Goal: Task Accomplishment & Management: Use online tool/utility

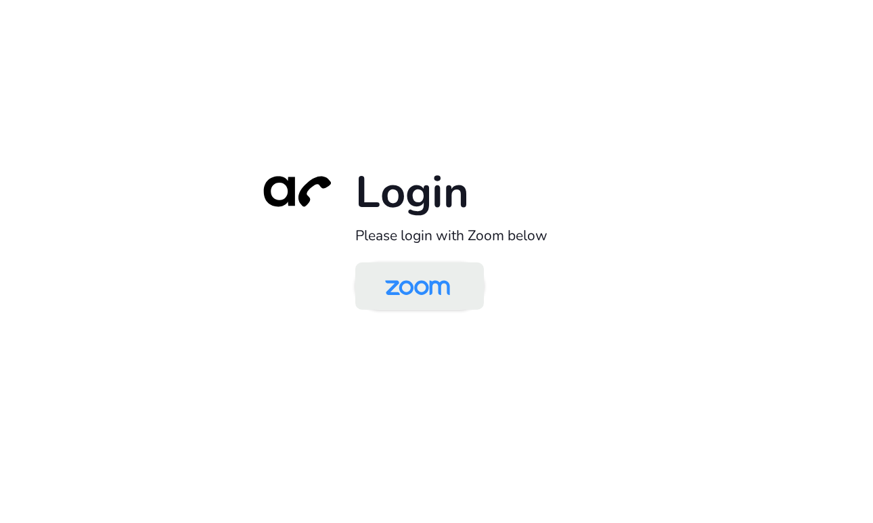
click at [425, 290] on img at bounding box center [417, 287] width 93 height 44
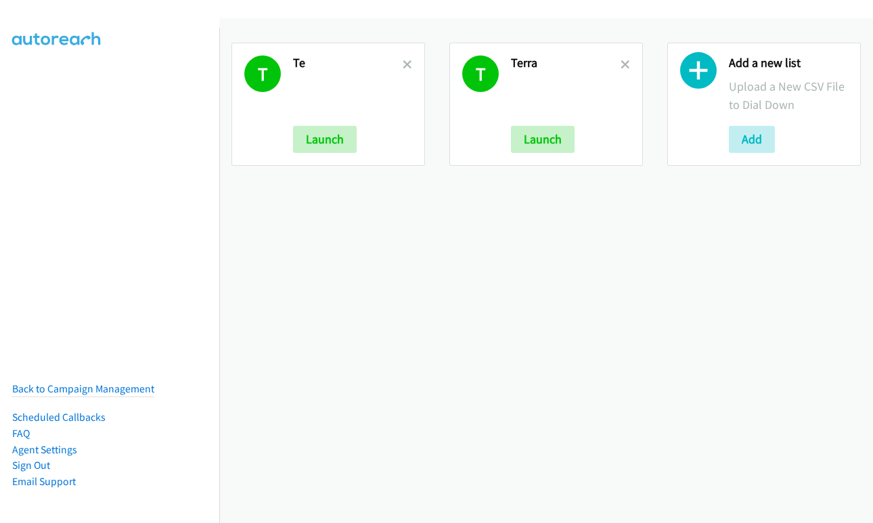
click at [624, 61] on div "T Terra Launch" at bounding box center [545, 104] width 193 height 123
click at [407, 67] on icon at bounding box center [406, 65] width 9 height 9
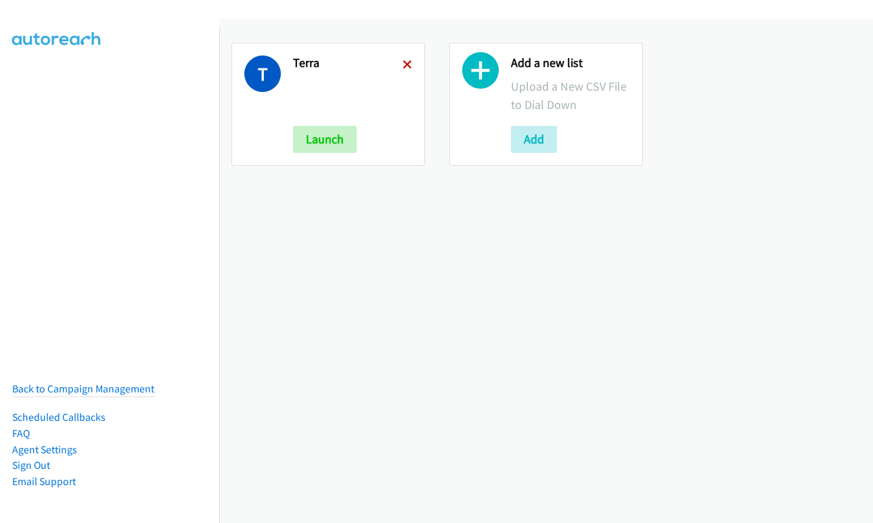
click at [406, 67] on icon at bounding box center [406, 65] width 9 height 9
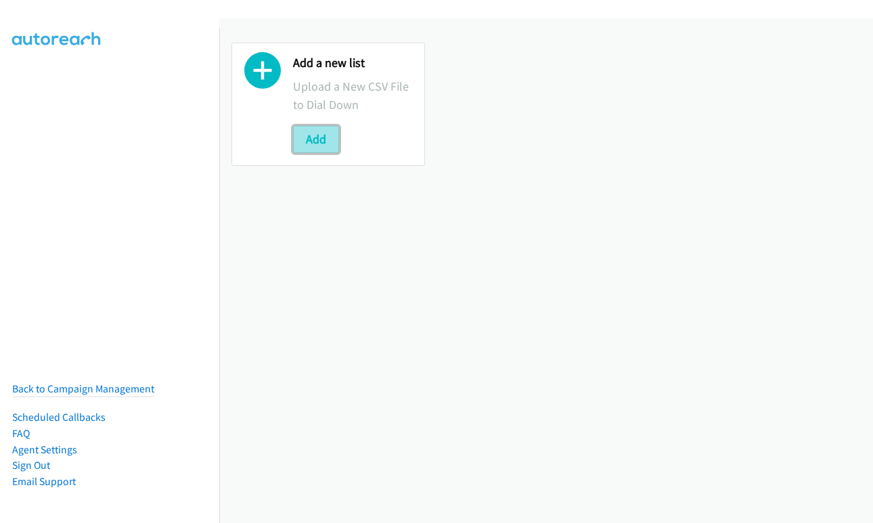
click at [319, 141] on button "Add" at bounding box center [316, 139] width 46 height 27
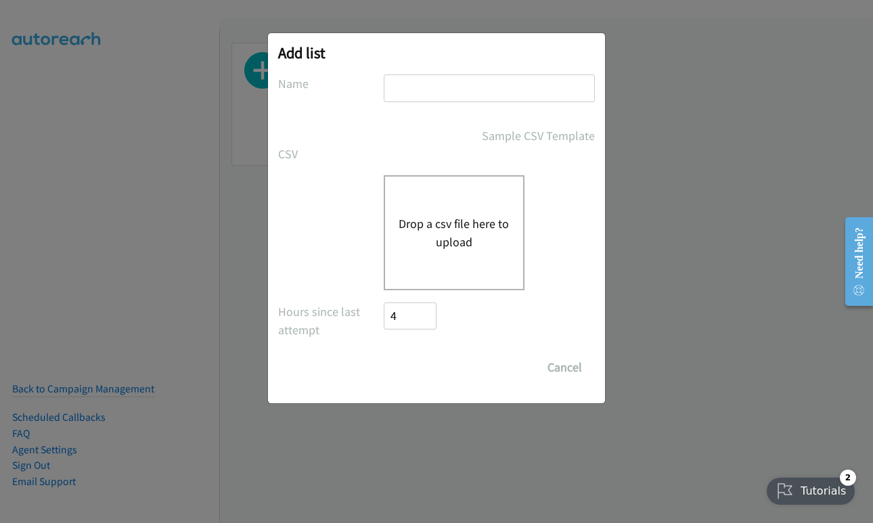
click at [411, 78] on input "text" at bounding box center [489, 88] width 211 height 28
type input "terra"
click at [459, 229] on button "Drop a csv file here to upload" at bounding box center [453, 232] width 111 height 37
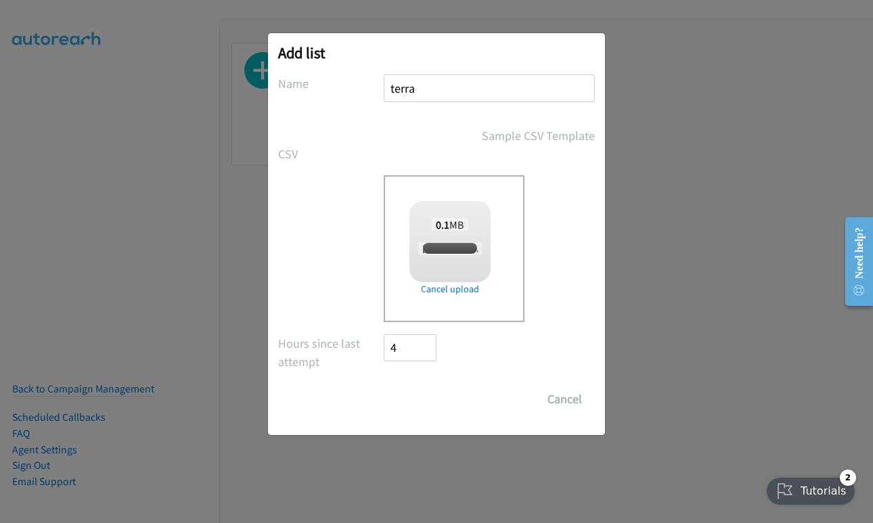
checkbox input "true"
click at [439, 396] on input "Save List" at bounding box center [419, 399] width 71 height 27
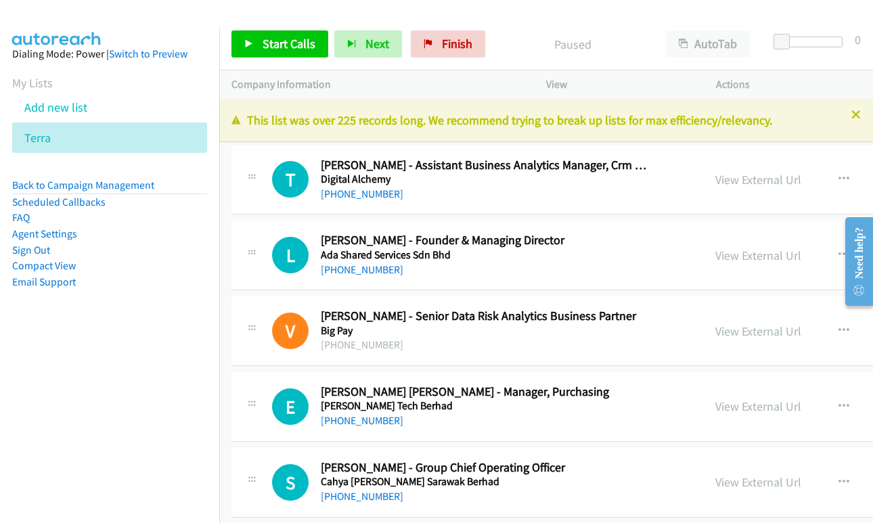
click at [628, 43] on p "Paused" at bounding box center [572, 44] width 138 height 18
click at [715, 259] on link "View External Url" at bounding box center [758, 256] width 86 height 16
click at [279, 47] on span "Start Calls" at bounding box center [288, 44] width 53 height 16
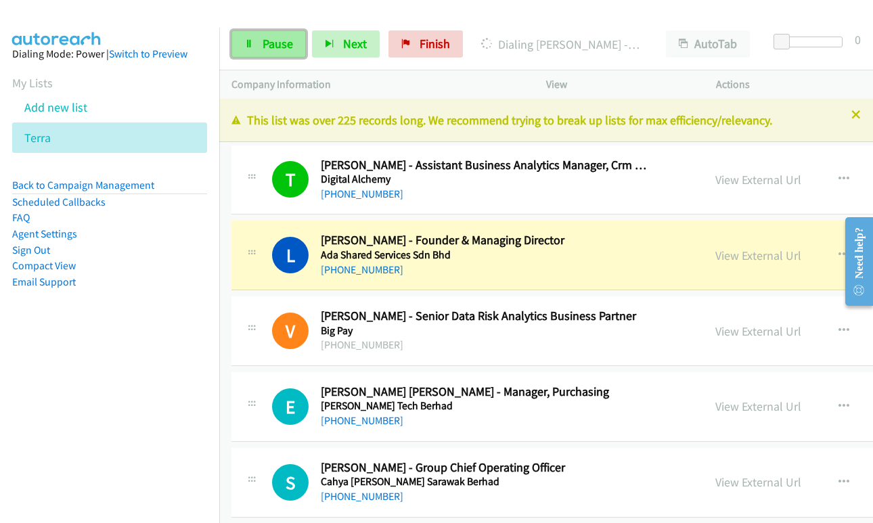
click at [270, 51] on span "Pause" at bounding box center [277, 44] width 30 height 16
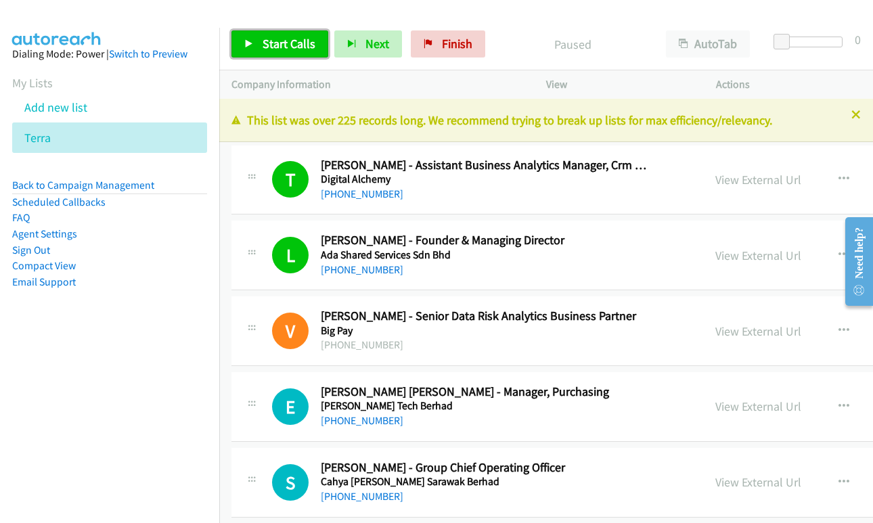
click at [282, 43] on span "Start Calls" at bounding box center [288, 44] width 53 height 16
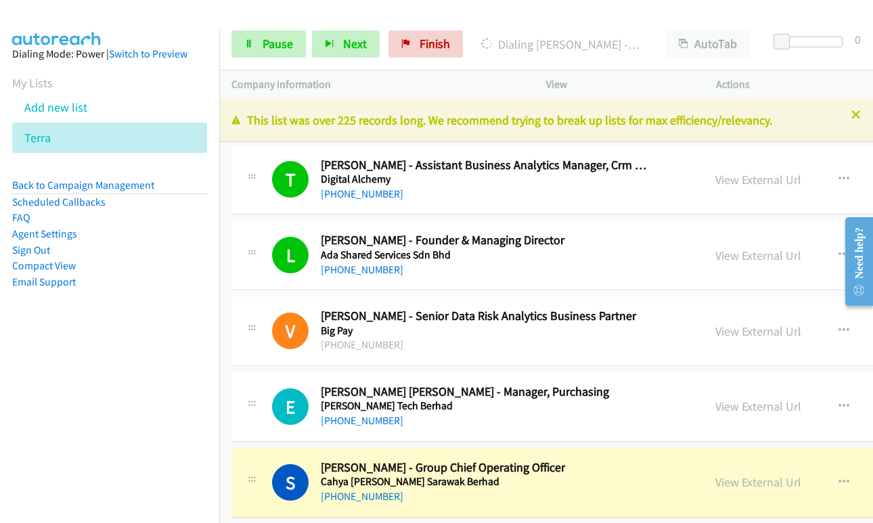
scroll to position [135, 0]
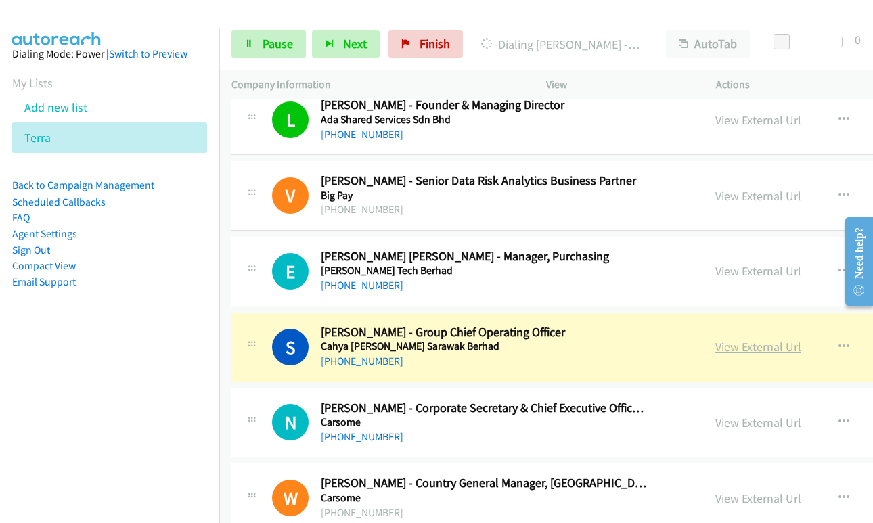
click at [719, 347] on link "View External Url" at bounding box center [758, 347] width 86 height 16
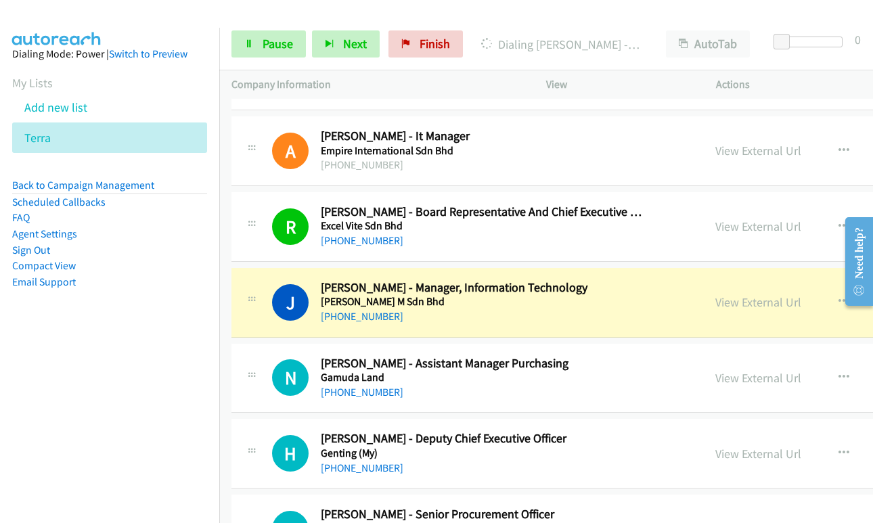
scroll to position [1082, 0]
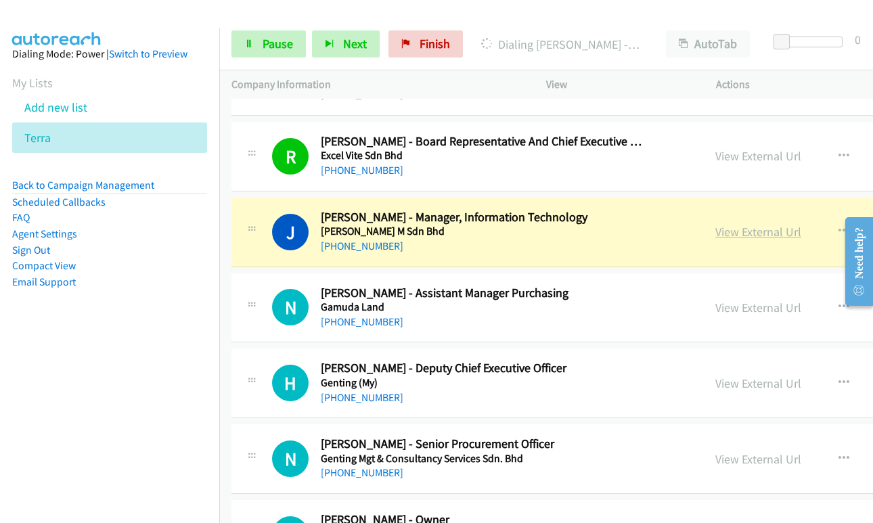
click at [715, 227] on link "View External Url" at bounding box center [758, 232] width 86 height 16
click at [271, 46] on span "Pause" at bounding box center [277, 44] width 30 height 16
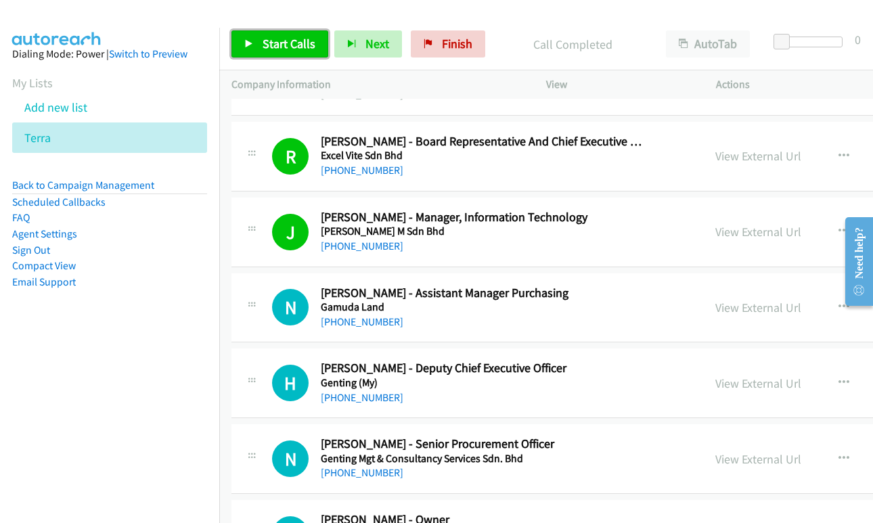
click at [293, 46] on span "Start Calls" at bounding box center [288, 44] width 53 height 16
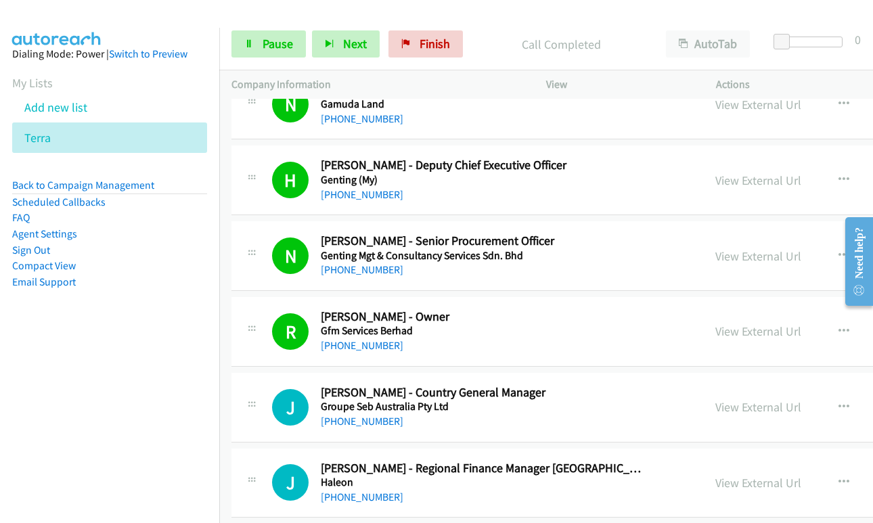
scroll to position [1488, 0]
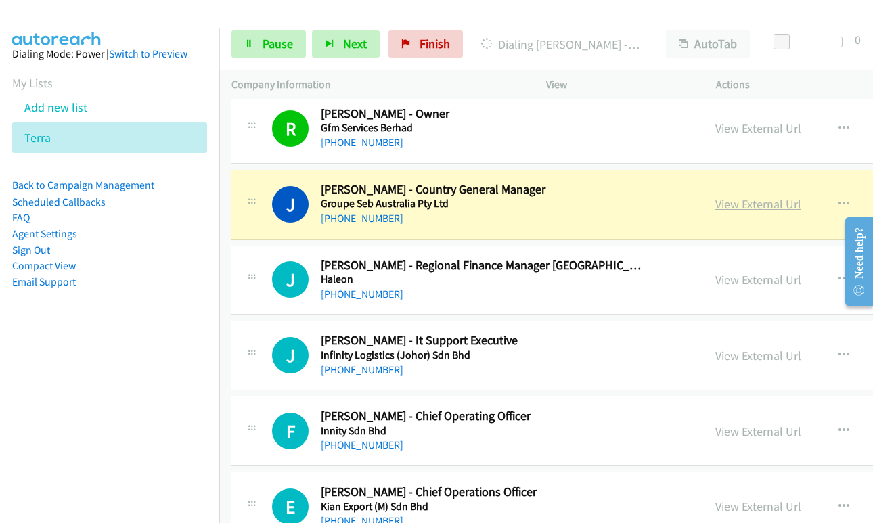
click at [715, 204] on link "View External Url" at bounding box center [758, 204] width 86 height 16
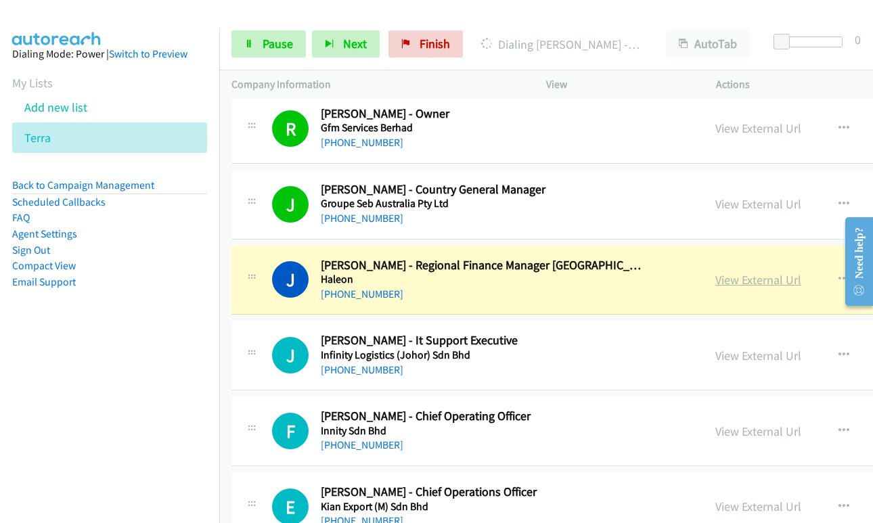
click at [728, 283] on link "View External Url" at bounding box center [758, 280] width 86 height 16
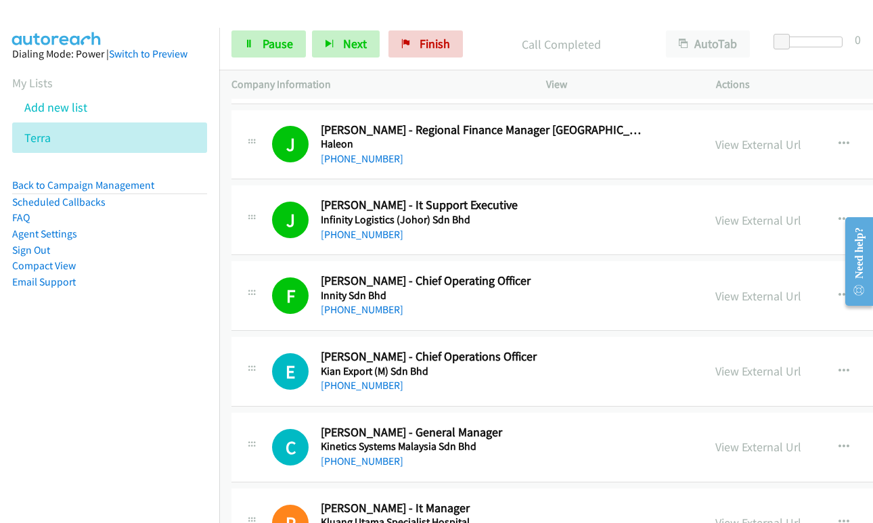
scroll to position [1826, 0]
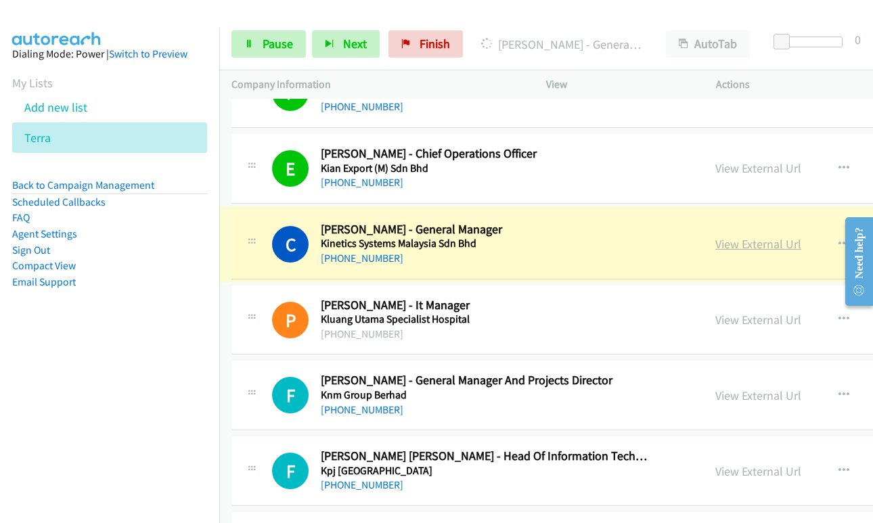
click at [715, 240] on link "View External Url" at bounding box center [758, 244] width 86 height 16
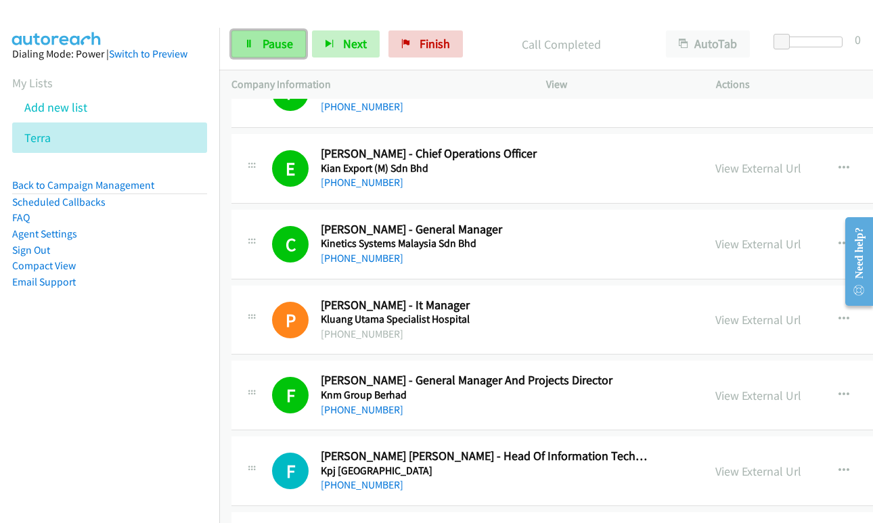
click at [260, 38] on link "Pause" at bounding box center [268, 43] width 74 height 27
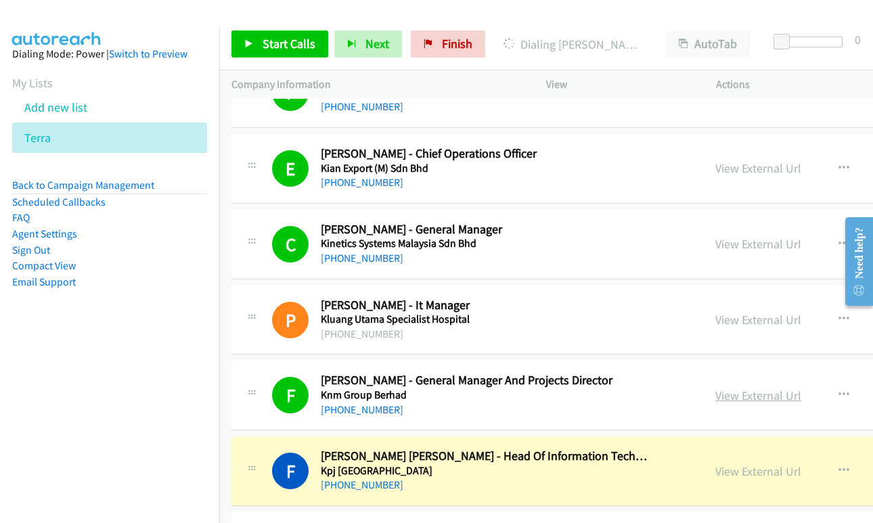
click at [715, 398] on link "View External Url" at bounding box center [758, 396] width 86 height 16
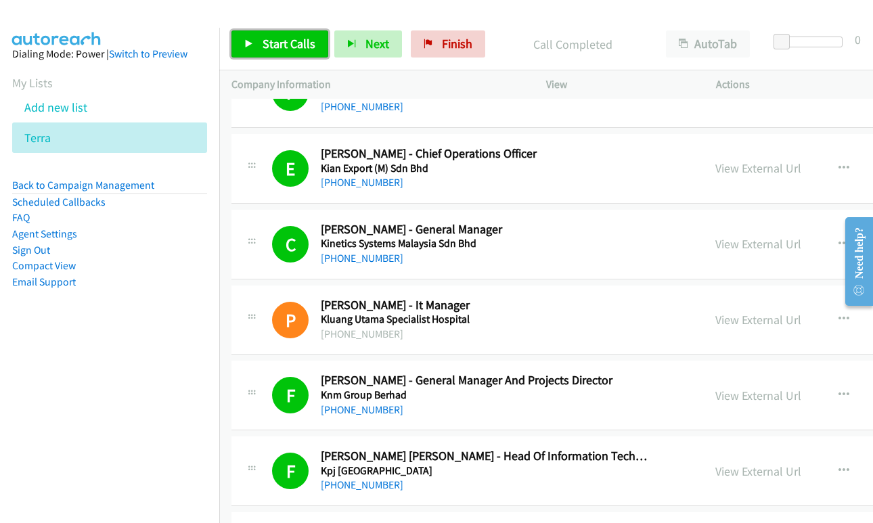
click at [275, 44] on span "Start Calls" at bounding box center [288, 44] width 53 height 16
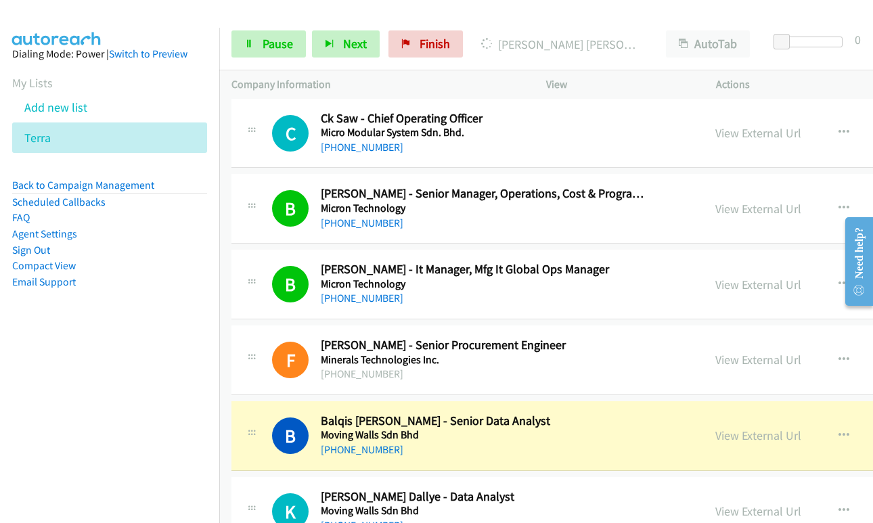
scroll to position [3247, 0]
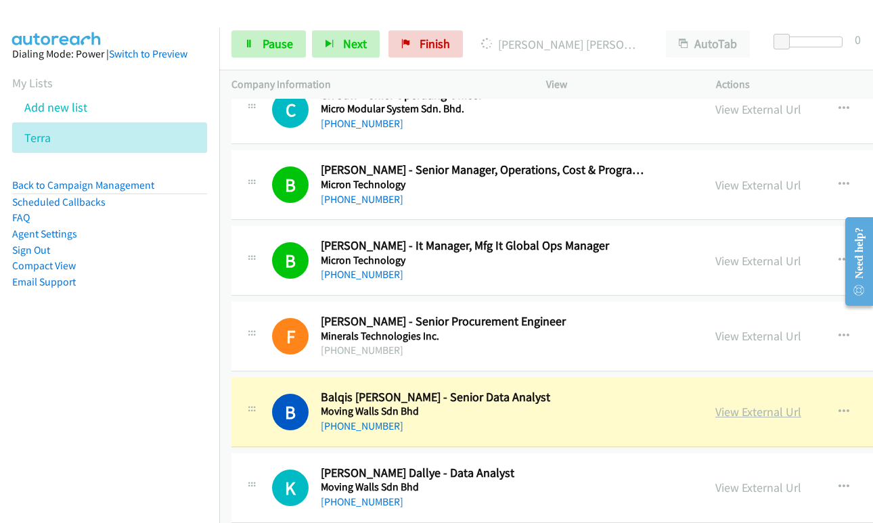
click at [715, 414] on link "View External Url" at bounding box center [758, 412] width 86 height 16
click at [256, 44] on link "Pause" at bounding box center [268, 43] width 74 height 27
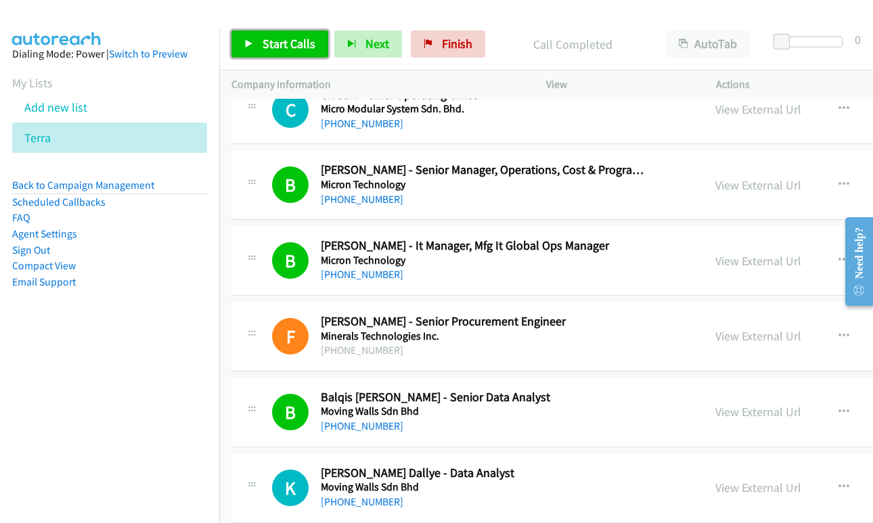
click at [278, 49] on span "Start Calls" at bounding box center [288, 44] width 53 height 16
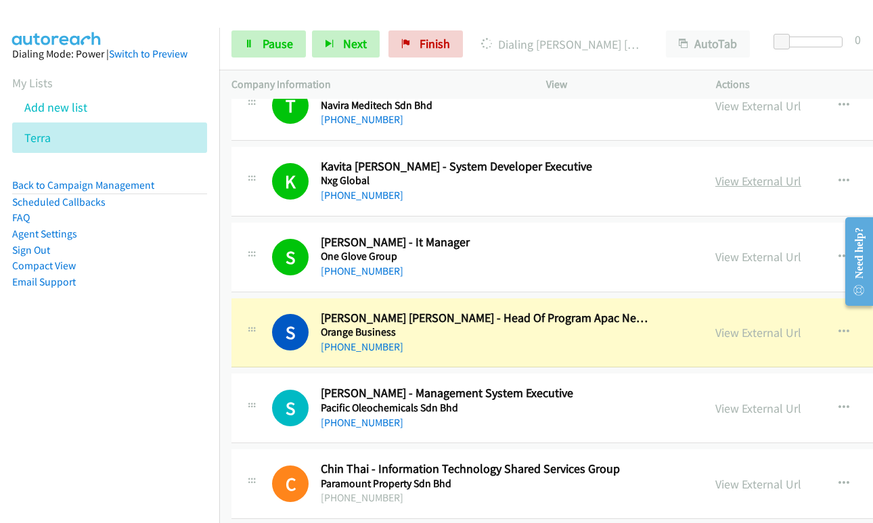
scroll to position [3923, 0]
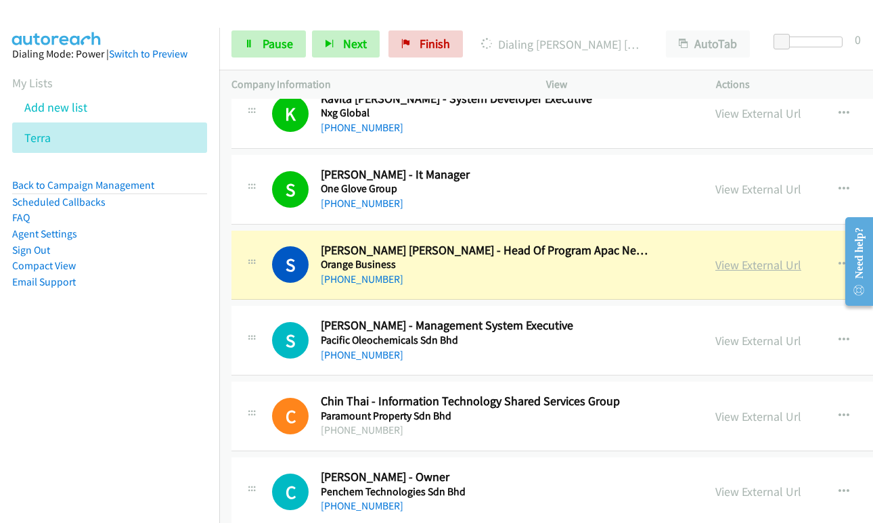
click at [715, 268] on link "View External Url" at bounding box center [758, 265] width 86 height 16
drag, startPoint x: 272, startPoint y: 41, endPoint x: 301, endPoint y: 28, distance: 32.1
click at [272, 41] on span "Pause" at bounding box center [277, 44] width 30 height 16
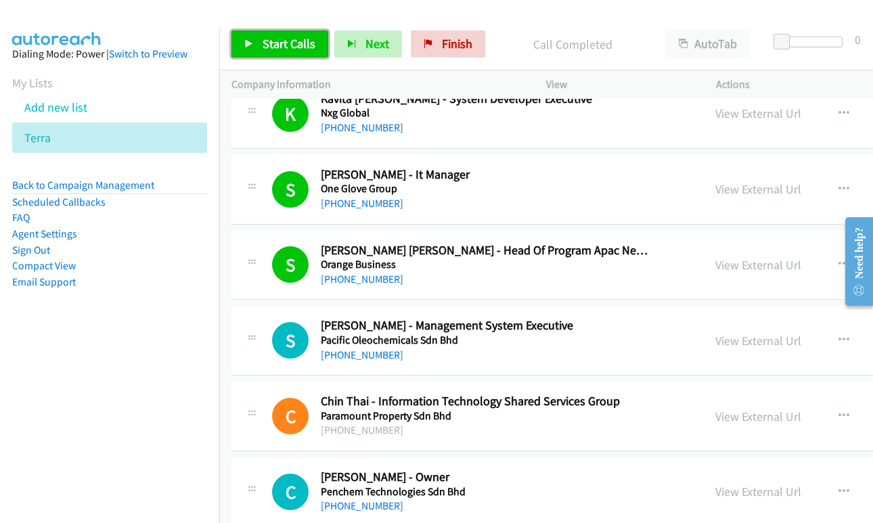
click at [258, 32] on link "Start Calls" at bounding box center [279, 43] width 97 height 27
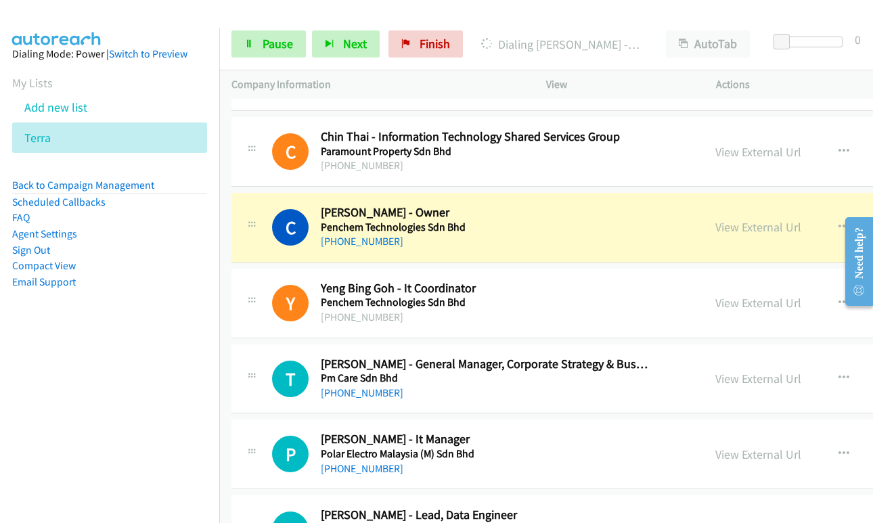
scroll to position [4194, 0]
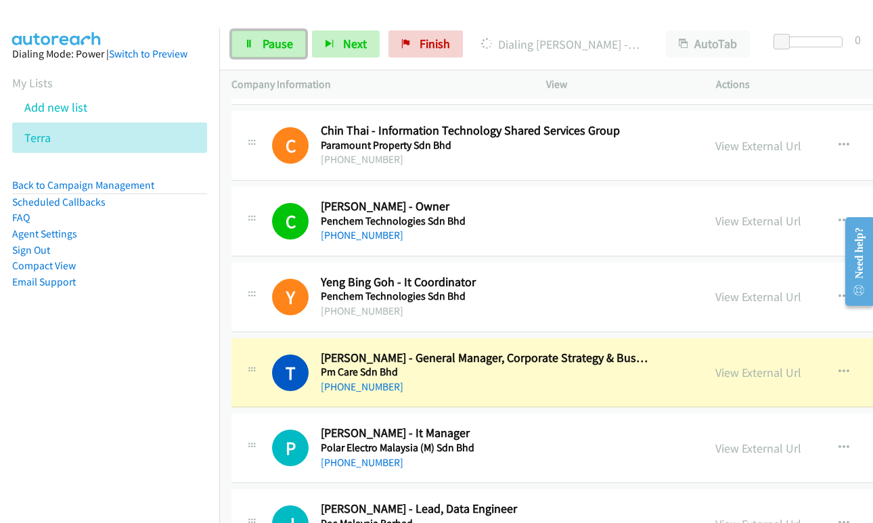
click at [264, 41] on span "Pause" at bounding box center [277, 44] width 30 height 16
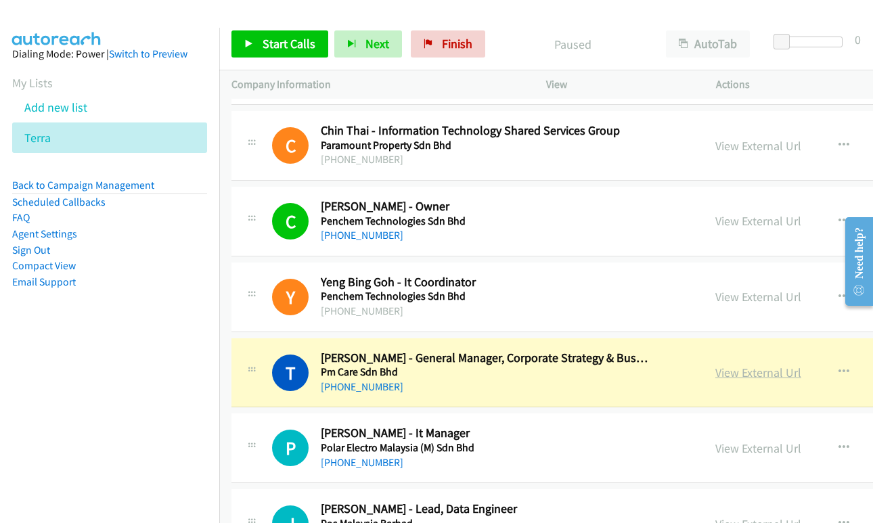
click at [729, 371] on link "View External Url" at bounding box center [758, 373] width 86 height 16
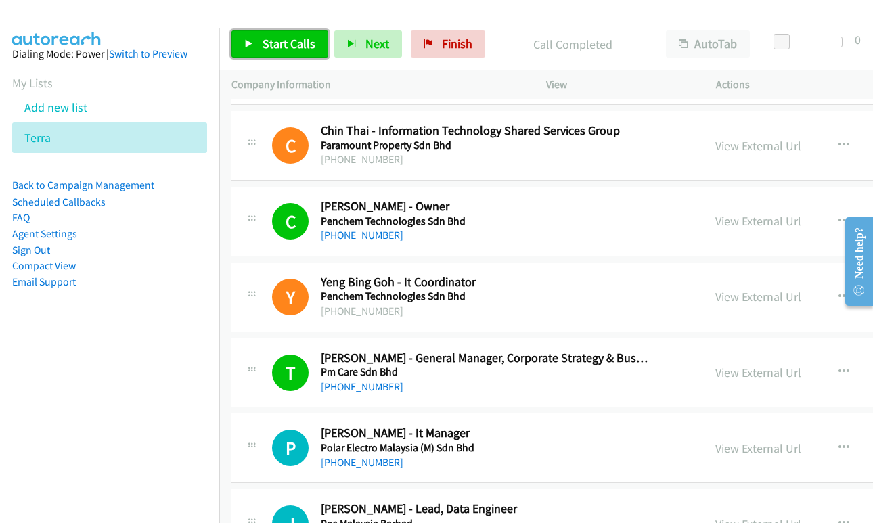
click at [275, 46] on span "Start Calls" at bounding box center [288, 44] width 53 height 16
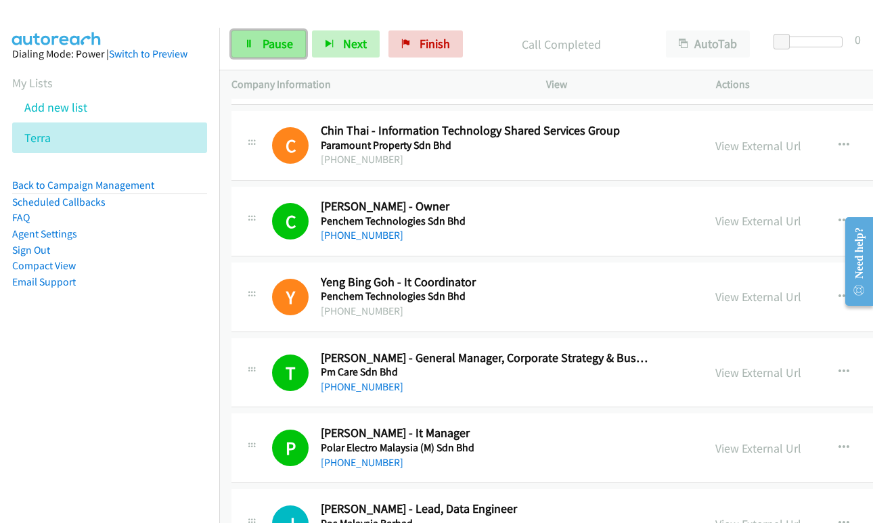
click at [273, 46] on span "Pause" at bounding box center [277, 44] width 30 height 16
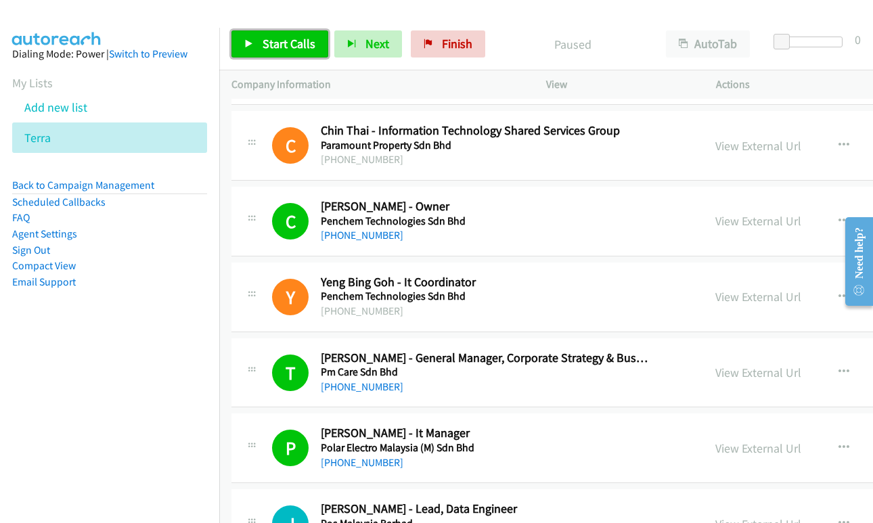
click at [294, 41] on span "Start Calls" at bounding box center [288, 44] width 53 height 16
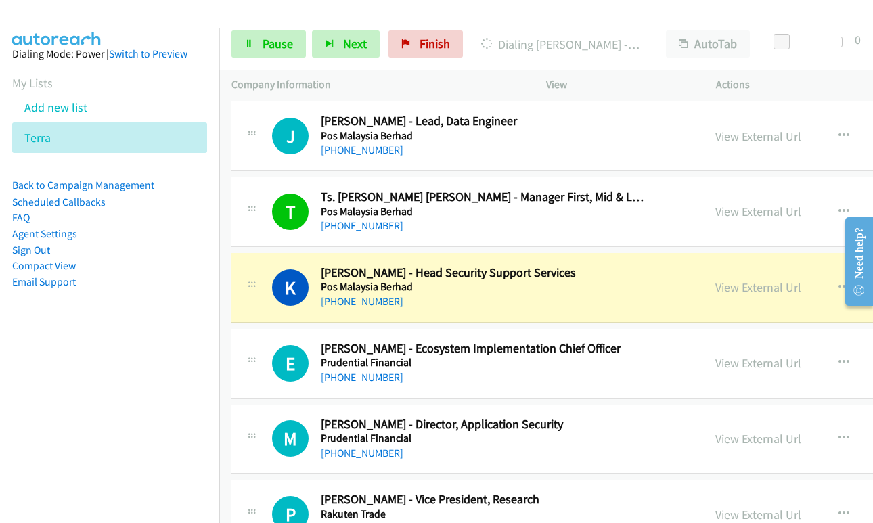
scroll to position [4600, 0]
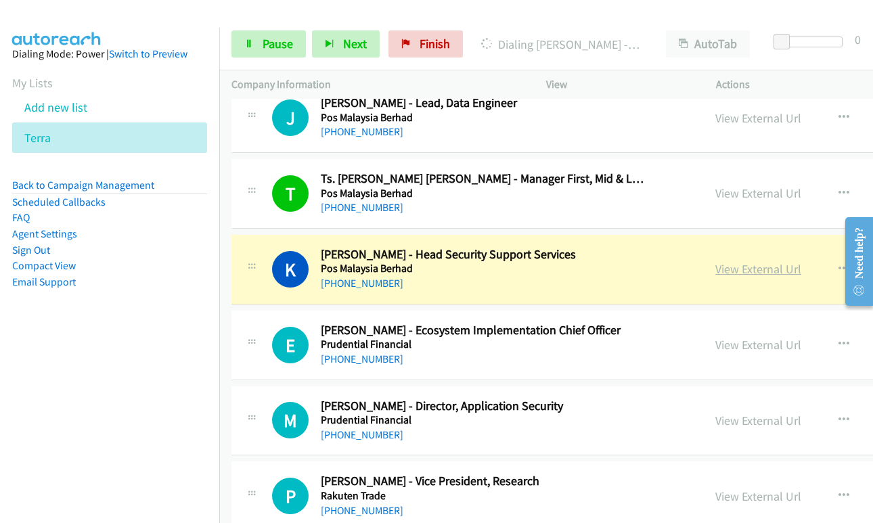
click at [715, 267] on link "View External Url" at bounding box center [758, 269] width 86 height 16
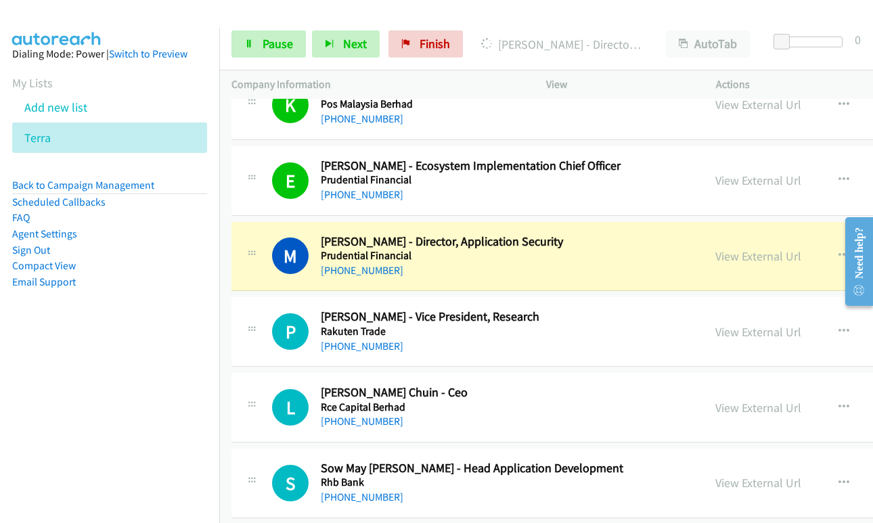
scroll to position [4870, 0]
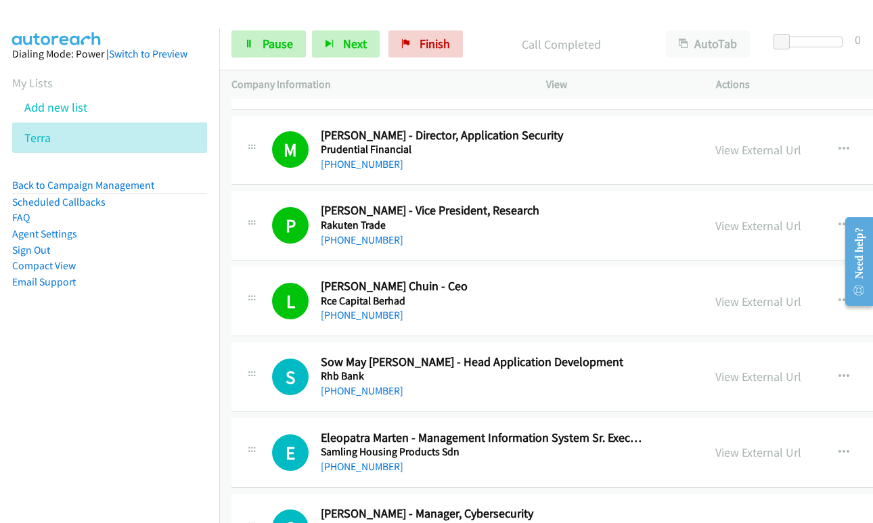
click at [254, 28] on div "Start Calls Pause Next Finish Call Completed AutoTab AutoTab 0" at bounding box center [545, 44] width 653 height 52
click at [254, 39] on link "Pause" at bounding box center [268, 43] width 74 height 27
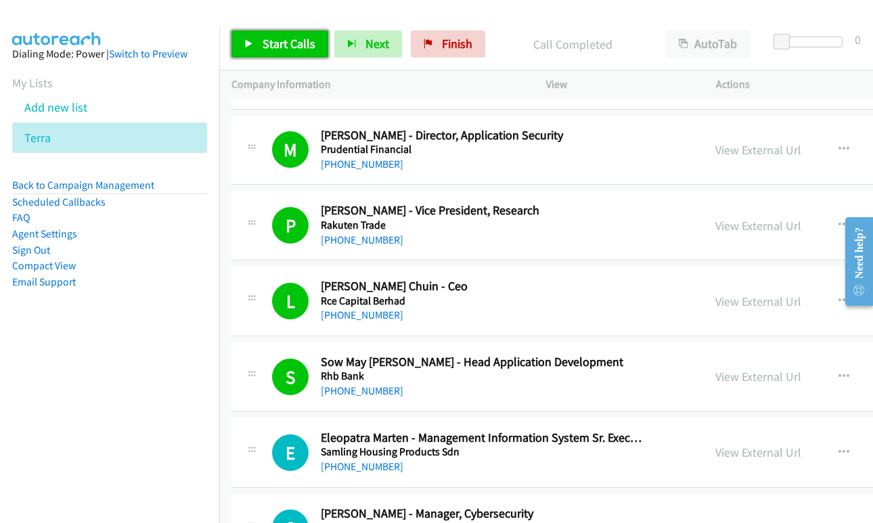
click at [313, 33] on link "Start Calls" at bounding box center [279, 43] width 97 height 27
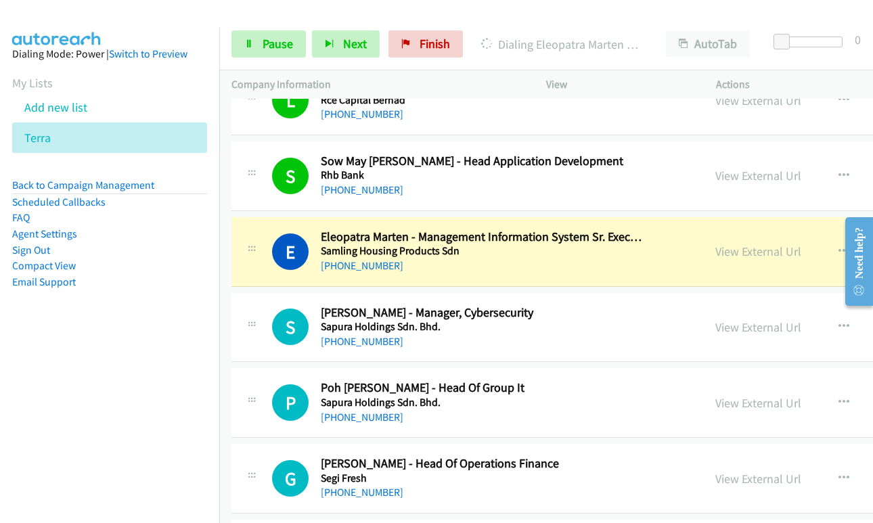
scroll to position [5073, 0]
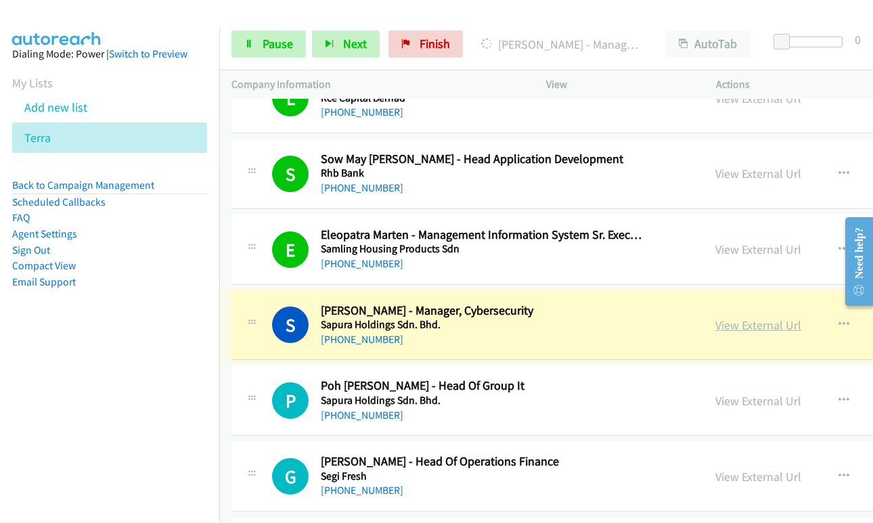
click at [715, 324] on link "View External Url" at bounding box center [758, 325] width 86 height 16
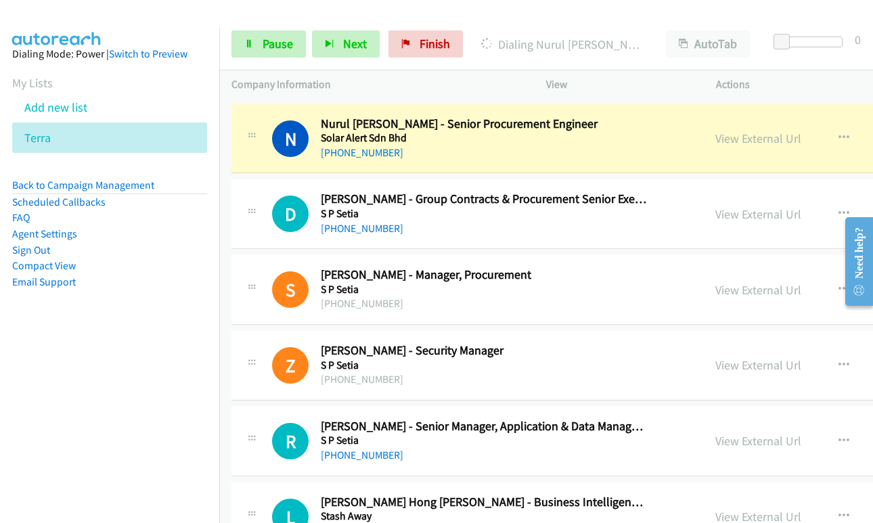
scroll to position [5614, 0]
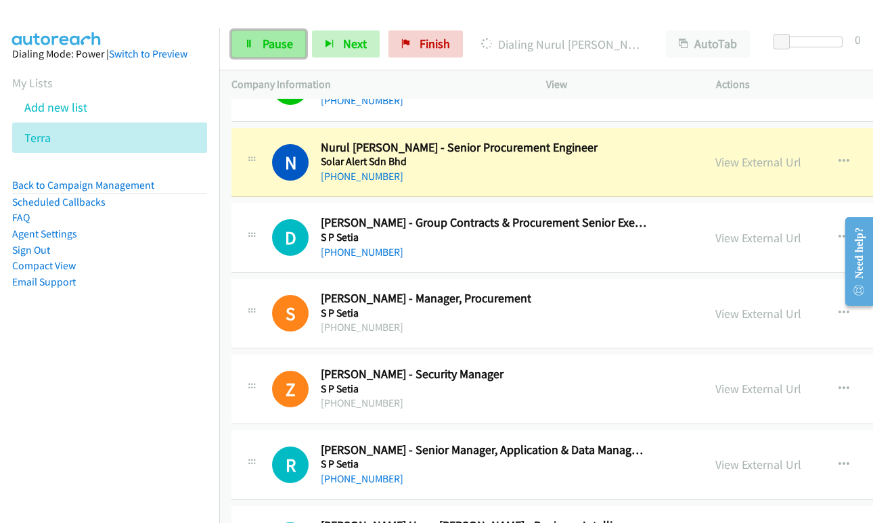
click at [279, 43] on span "Pause" at bounding box center [277, 44] width 30 height 16
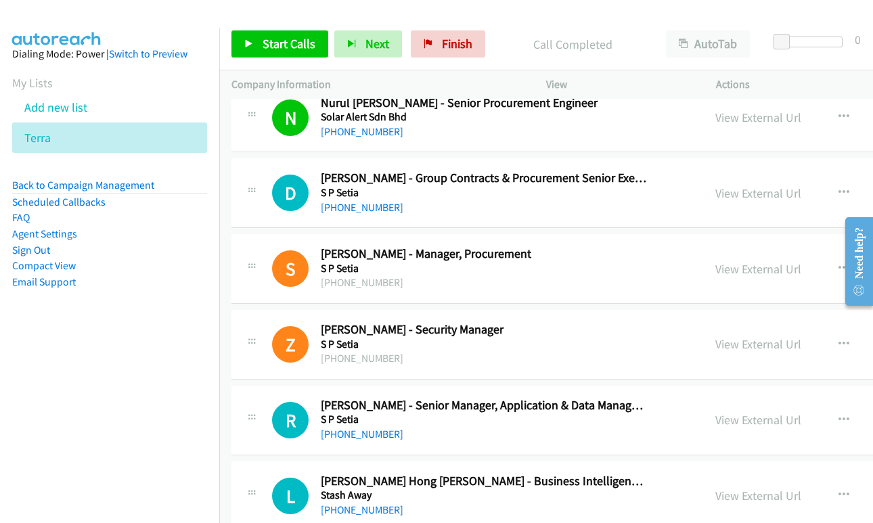
scroll to position [5682, 0]
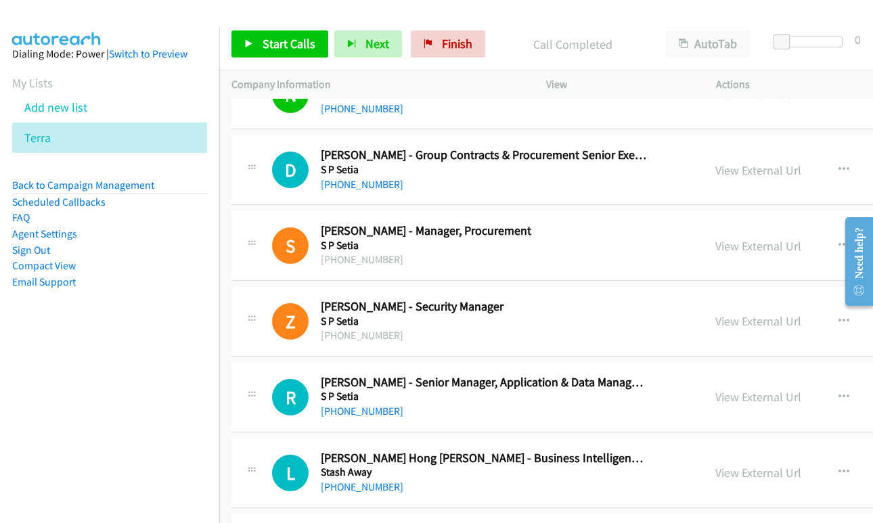
drag, startPoint x: 120, startPoint y: 402, endPoint x: 233, endPoint y: 354, distance: 123.0
click at [120, 402] on nav "Dialing Mode: Power | Switch to Preview My Lists Add new list Terra Back to Cam…" at bounding box center [110, 289] width 220 height 523
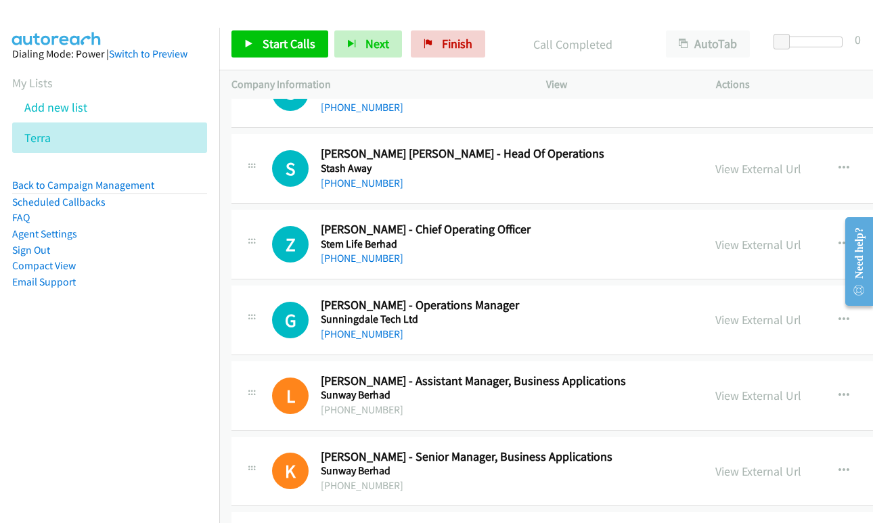
scroll to position [6155, 0]
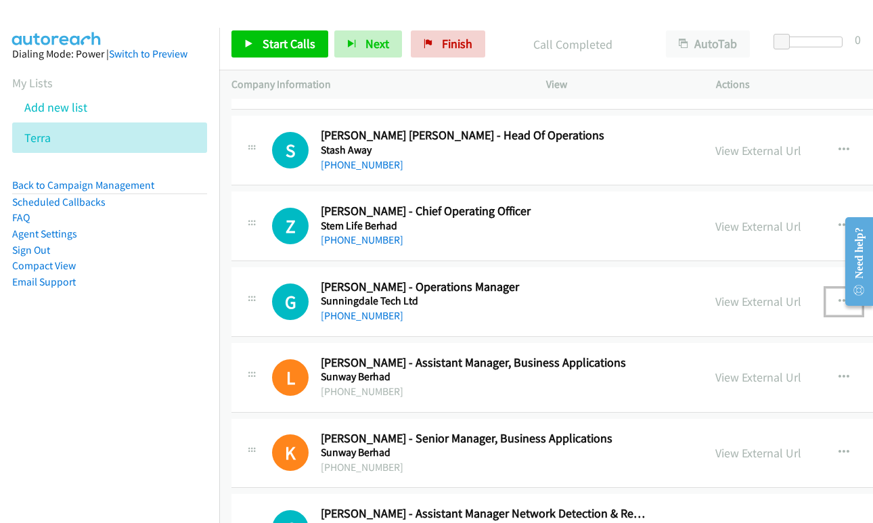
click at [838, 298] on icon "button" at bounding box center [843, 301] width 11 height 11
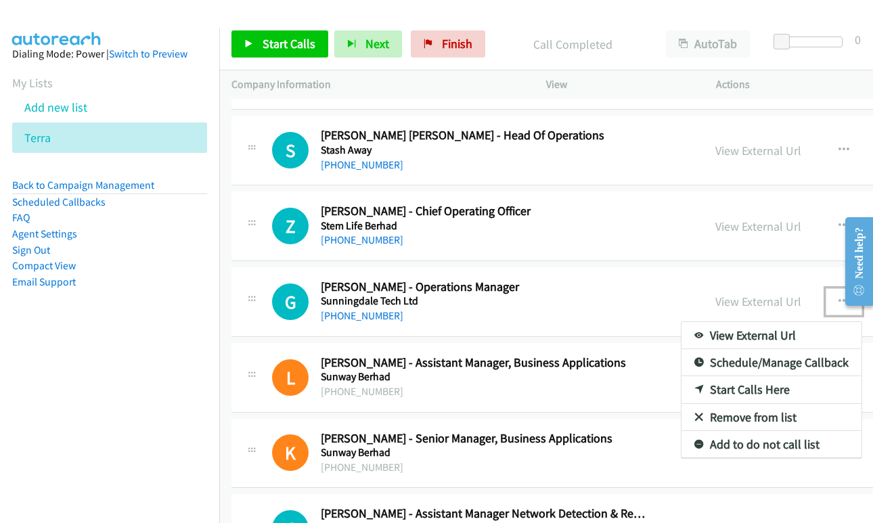
click at [711, 386] on link "Start Calls Here" at bounding box center [771, 389] width 180 height 27
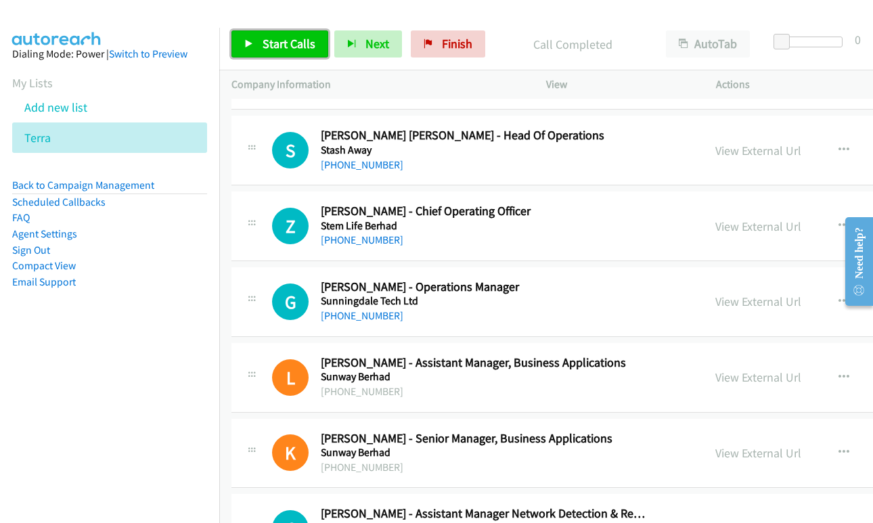
click at [278, 43] on span "Start Calls" at bounding box center [288, 44] width 53 height 16
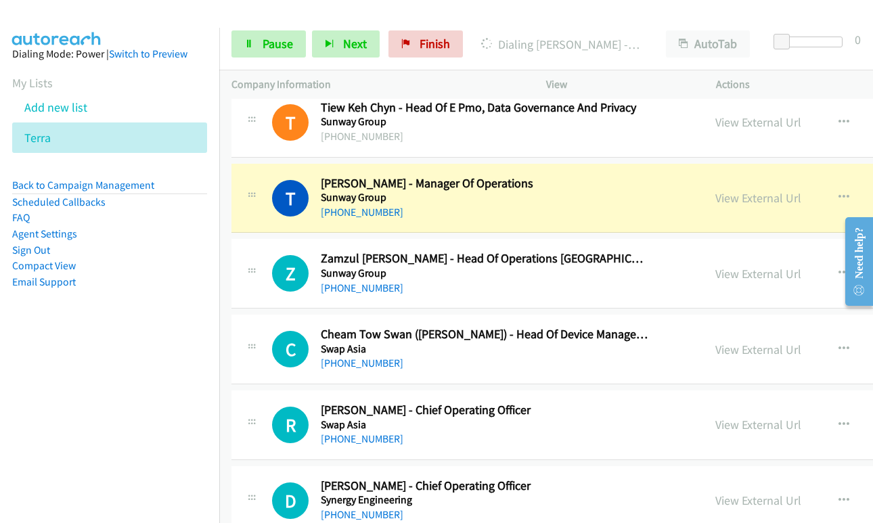
scroll to position [6764, 0]
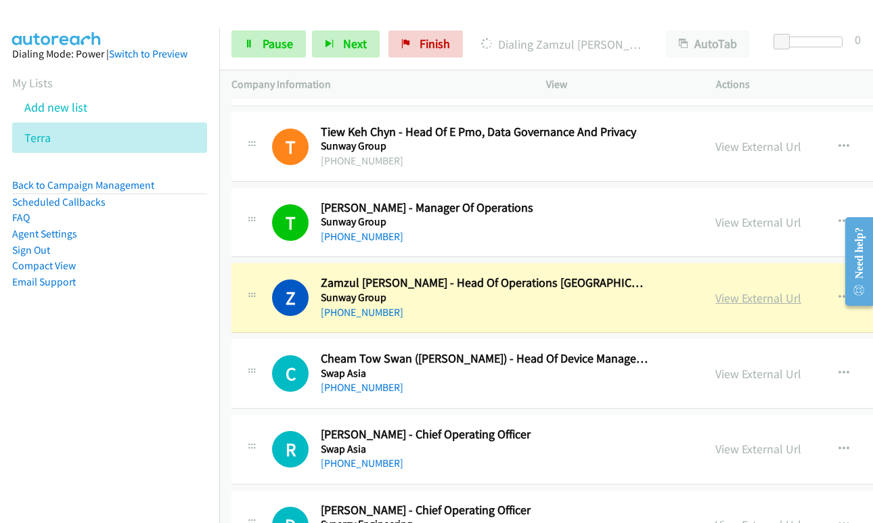
click at [715, 302] on link "View External Url" at bounding box center [758, 298] width 86 height 16
click at [269, 49] on span "Pause" at bounding box center [277, 44] width 30 height 16
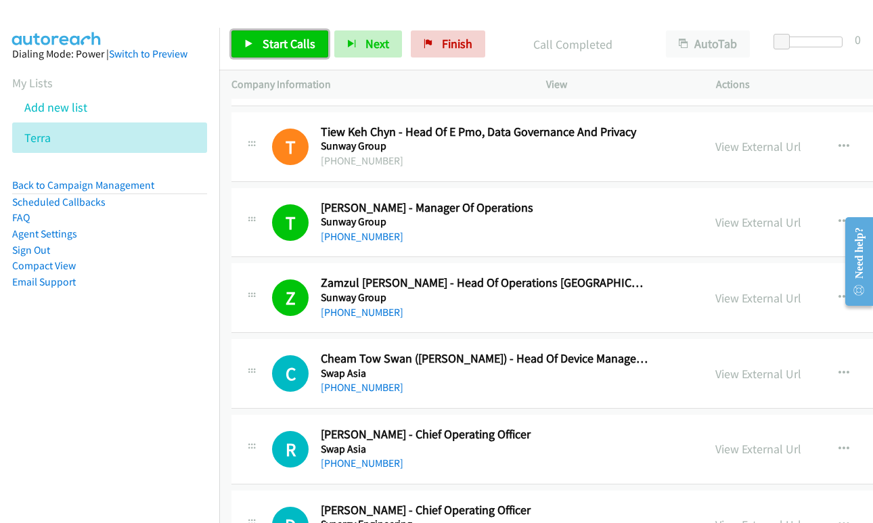
click at [271, 50] on span "Start Calls" at bounding box center [288, 44] width 53 height 16
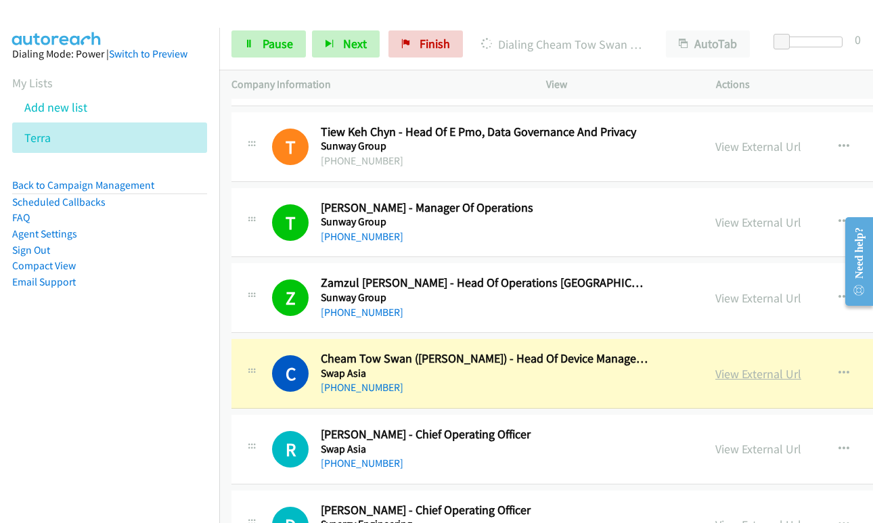
click at [715, 379] on link "View External Url" at bounding box center [758, 374] width 86 height 16
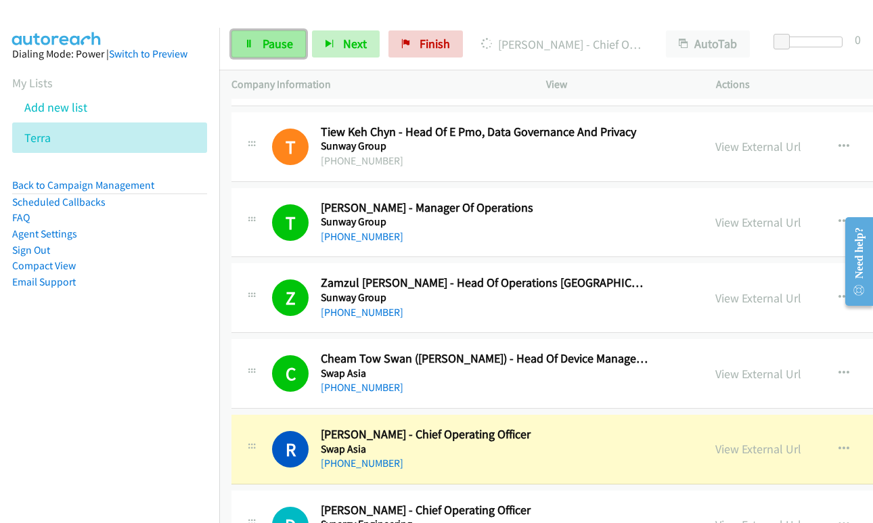
click at [234, 52] on link "Pause" at bounding box center [268, 43] width 74 height 27
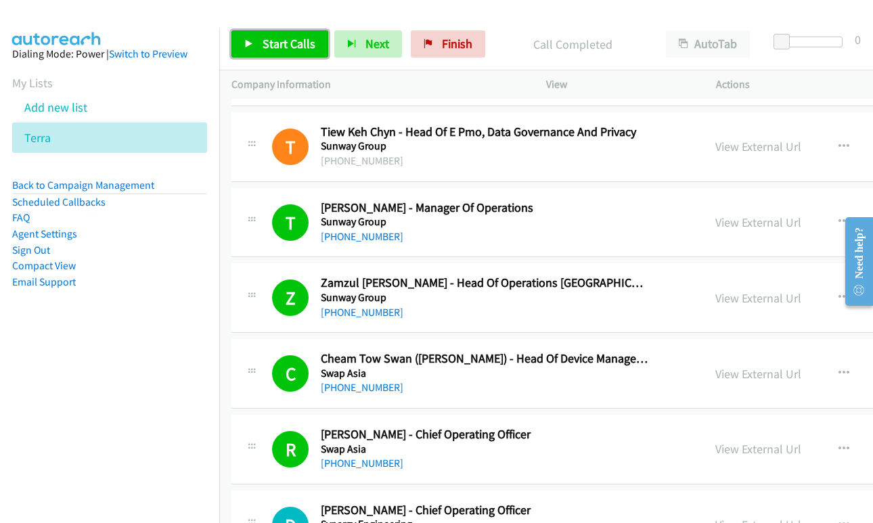
click at [254, 52] on link "Start Calls" at bounding box center [279, 43] width 97 height 27
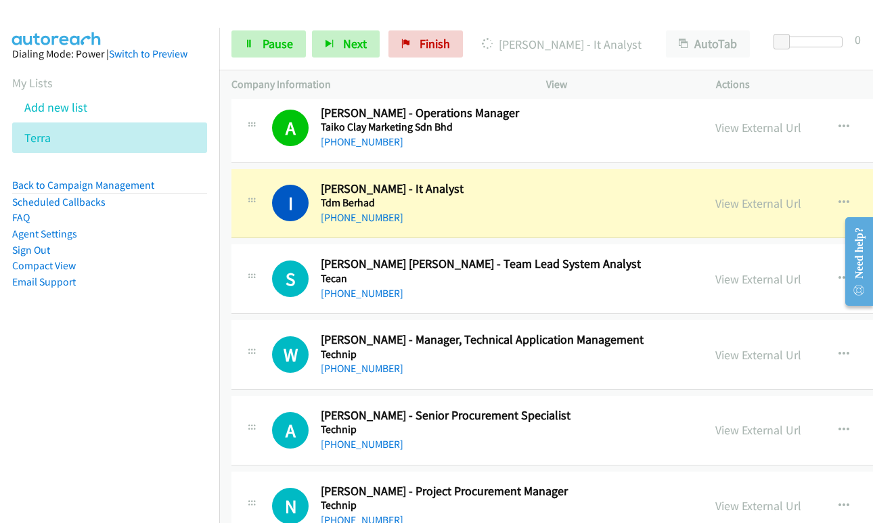
scroll to position [7238, 0]
click at [715, 205] on link "View External Url" at bounding box center [758, 203] width 86 height 16
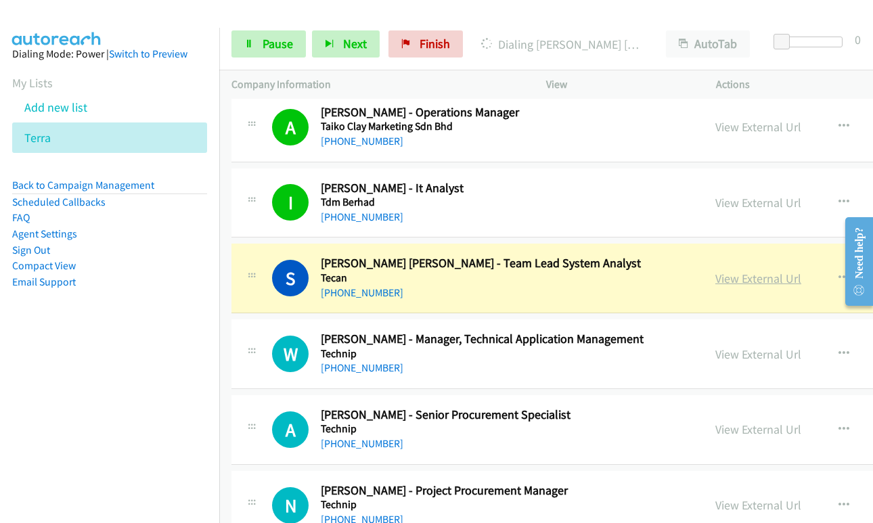
click at [715, 281] on link "View External Url" at bounding box center [758, 279] width 86 height 16
click at [256, 50] on link "Pause" at bounding box center [268, 43] width 74 height 27
